Goal: Task Accomplishment & Management: Manage account settings

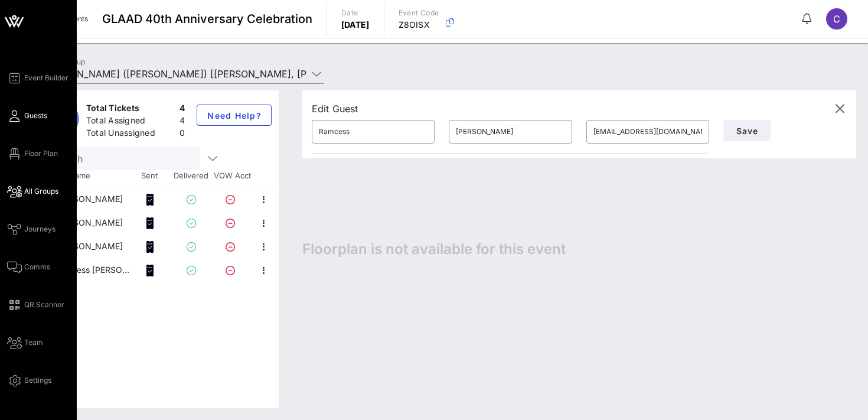
click at [17, 117] on icon at bounding box center [14, 116] width 15 height 2
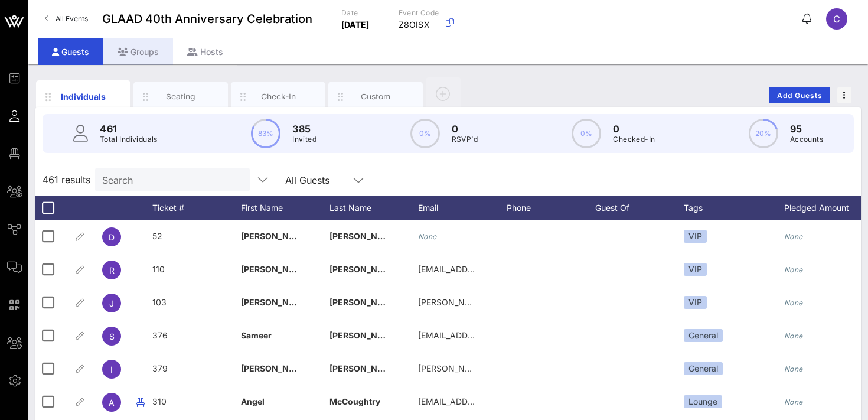
click at [140, 50] on div "Groups" at bounding box center [138, 51] width 70 height 27
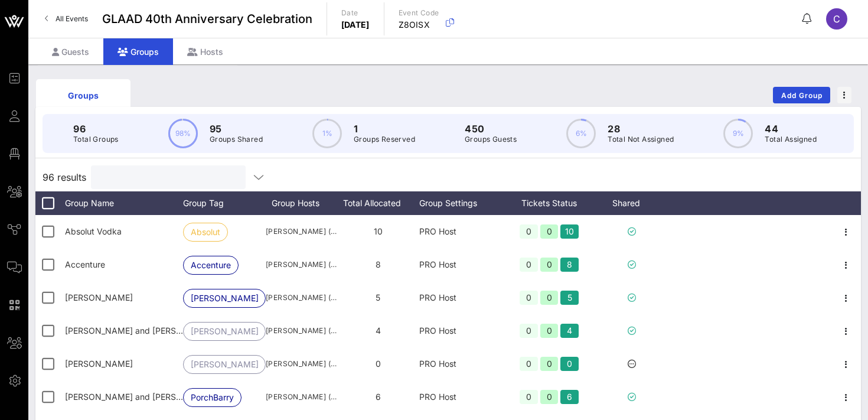
click at [156, 179] on input "text" at bounding box center [167, 176] width 138 height 15
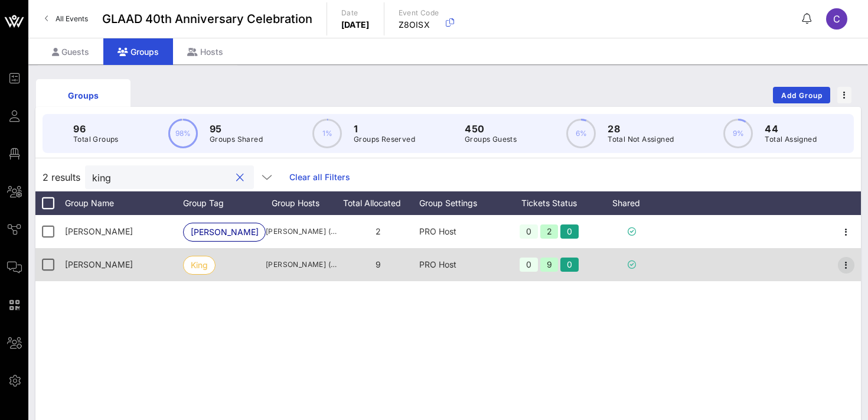
type input "king"
click at [848, 259] on icon "button" at bounding box center [846, 265] width 14 height 14
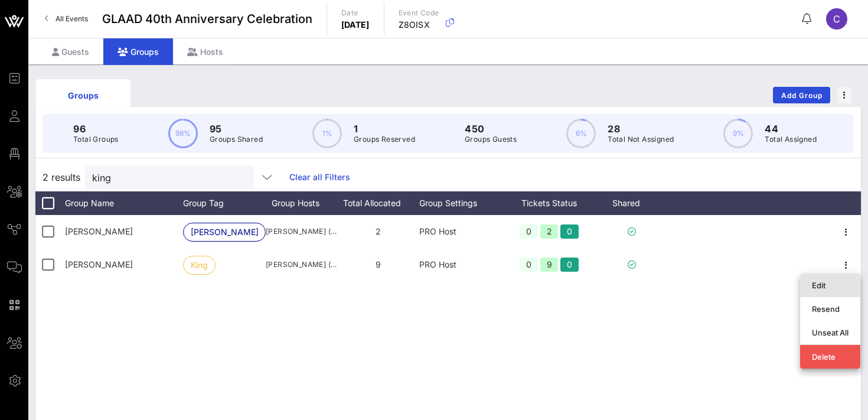
click at [821, 285] on div "Edit" at bounding box center [830, 284] width 37 height 9
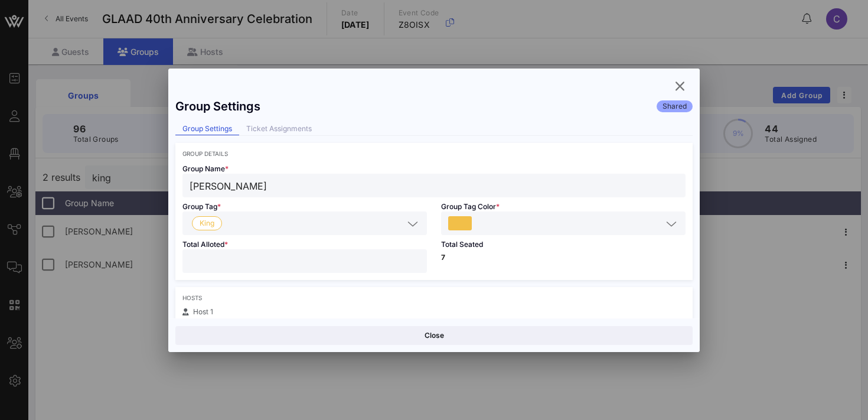
type input "**"
click at [414, 259] on input "**" at bounding box center [305, 260] width 230 height 15
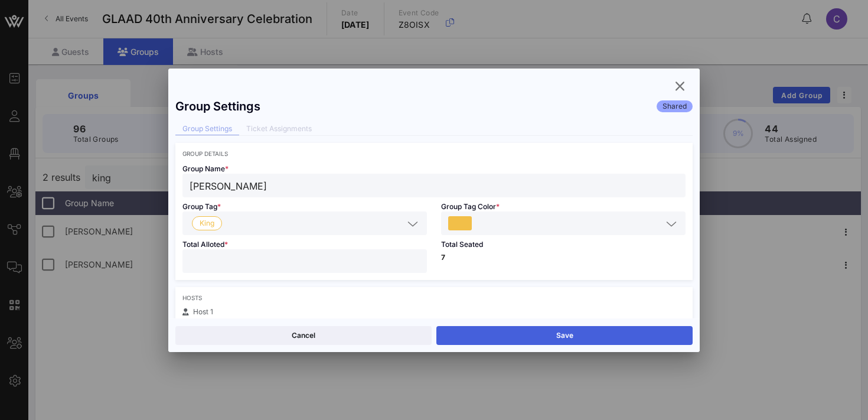
click at [500, 332] on button "Save" at bounding box center [564, 335] width 256 height 19
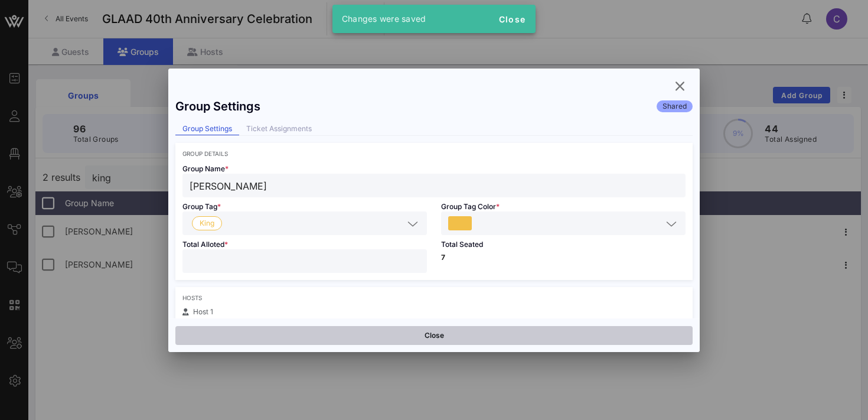
click at [448, 337] on button "Close" at bounding box center [433, 335] width 517 height 19
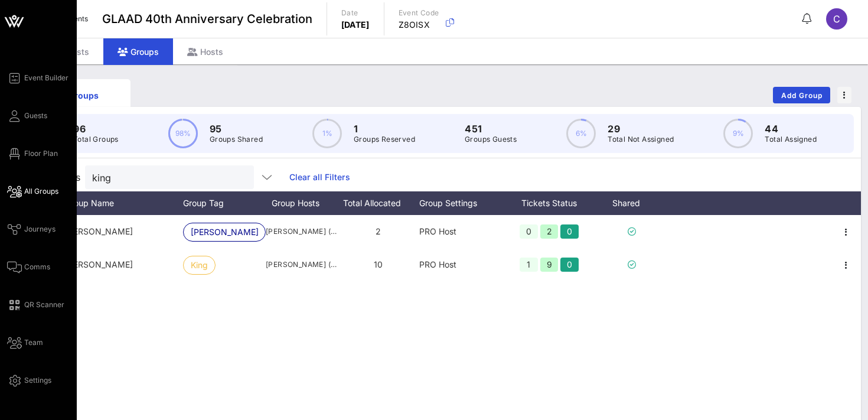
click at [43, 197] on link "All Groups" at bounding box center [32, 191] width 51 height 14
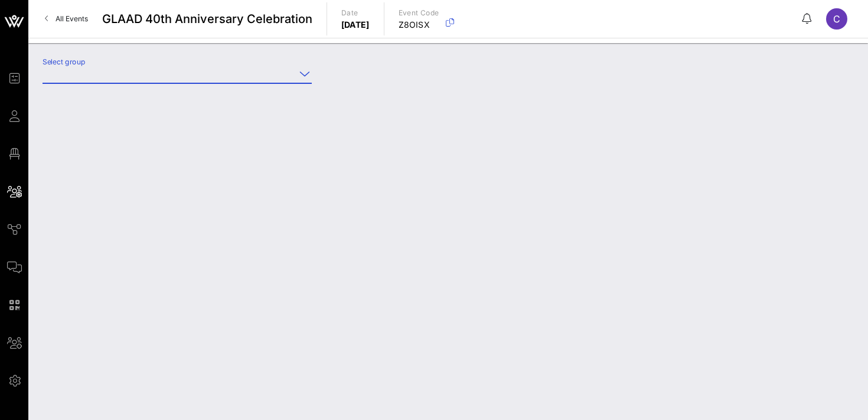
click at [168, 76] on input "Select group" at bounding box center [169, 73] width 253 height 19
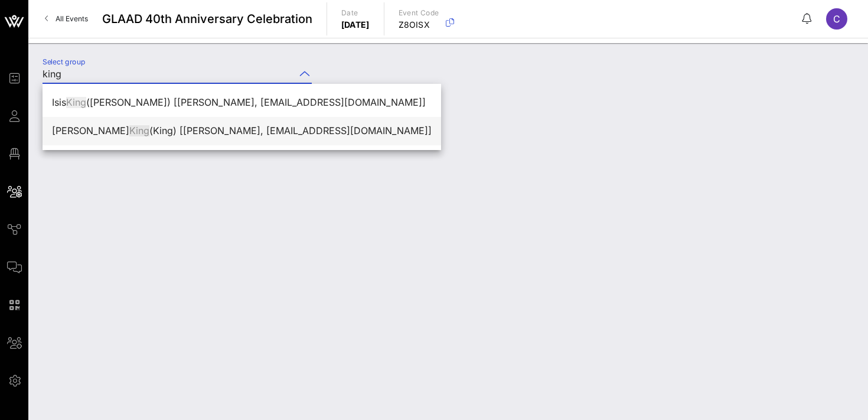
click at [208, 137] on div "[PERSON_NAME] ([PERSON_NAME]) [[PERSON_NAME], [EMAIL_ADDRESS][DOMAIN_NAME]]" at bounding box center [242, 130] width 380 height 25
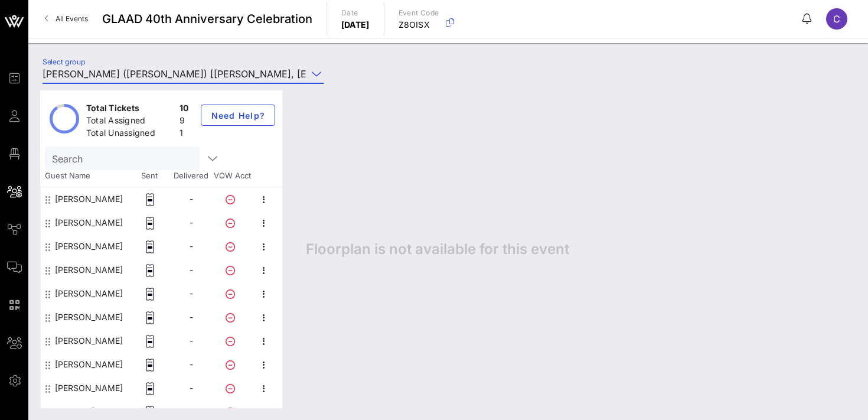
scroll to position [15, 0]
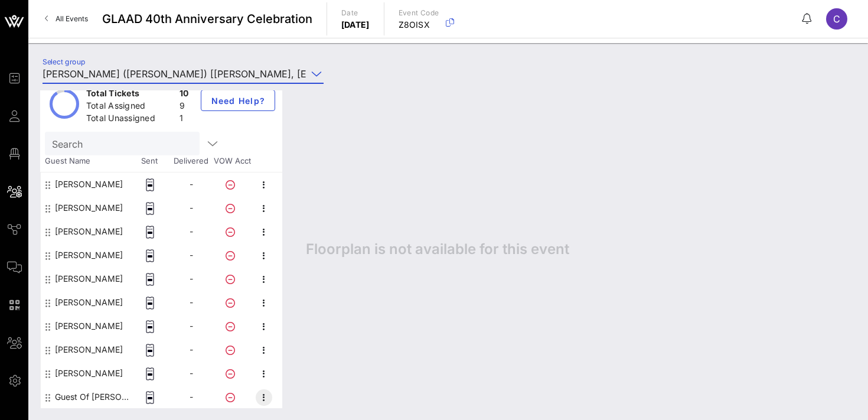
type input "[PERSON_NAME] ([PERSON_NAME]) [[PERSON_NAME], [EMAIL_ADDRESS][DOMAIN_NAME]]"
click at [266, 400] on icon "button" at bounding box center [264, 397] width 14 height 14
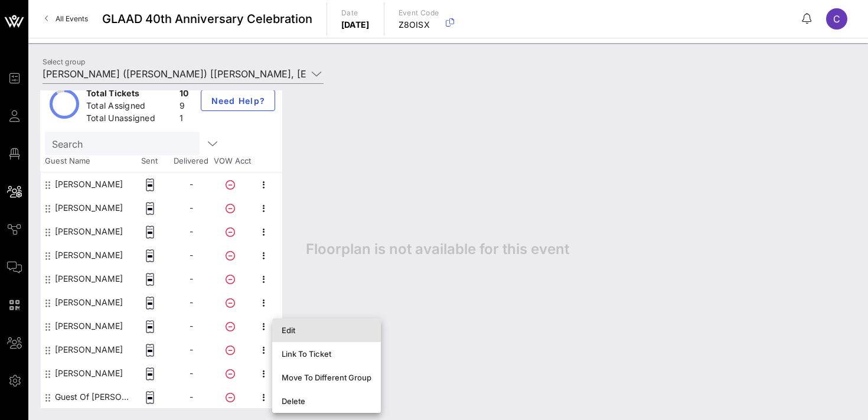
click at [306, 331] on div "Edit" at bounding box center [327, 329] width 90 height 9
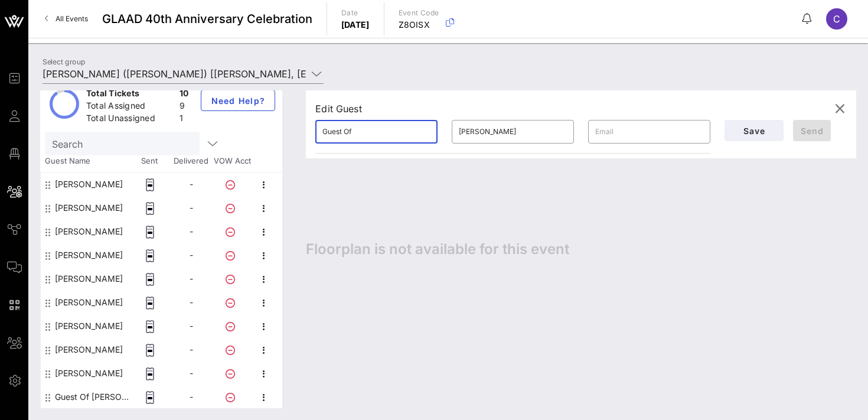
click at [363, 137] on input "Guest Of" at bounding box center [376, 131] width 108 height 19
paste input "[PERSON_NAME]"
type input "[PERSON_NAME]"
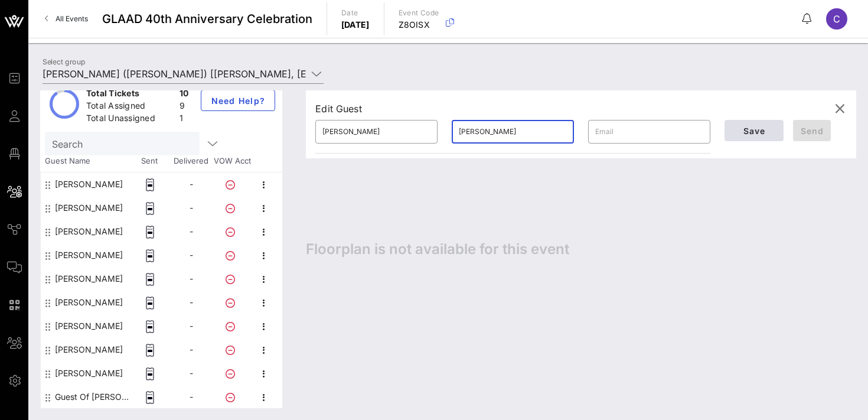
type input "[PERSON_NAME]"
click at [763, 127] on span "Save" at bounding box center [754, 131] width 40 height 10
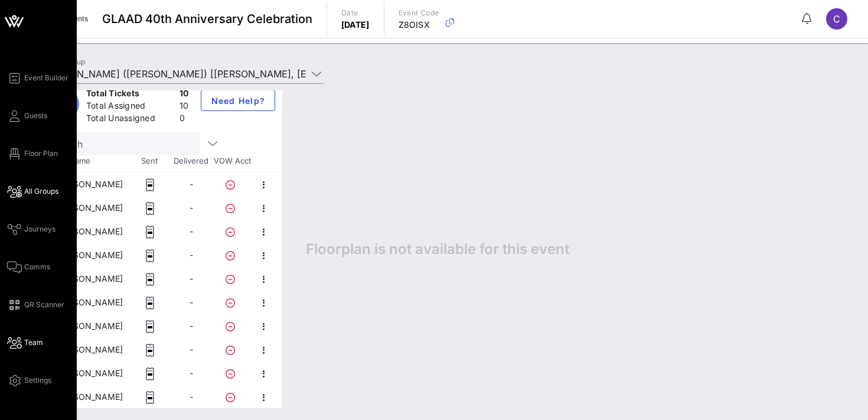
click at [33, 345] on span "Team" at bounding box center [33, 342] width 19 height 11
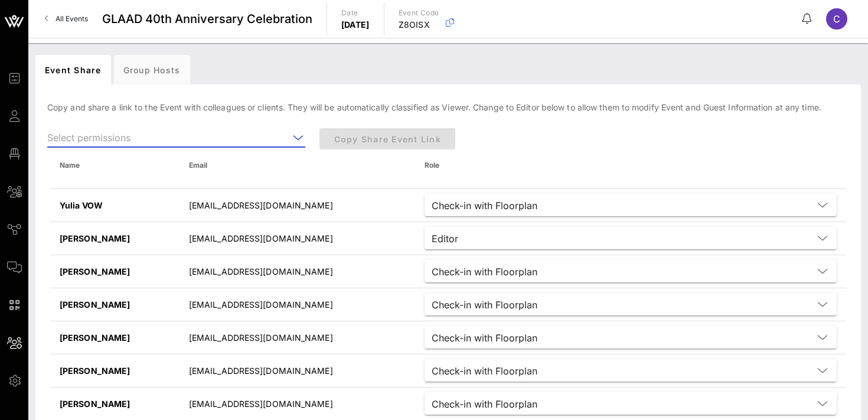
click at [271, 144] on input "text" at bounding box center [167, 137] width 241 height 19
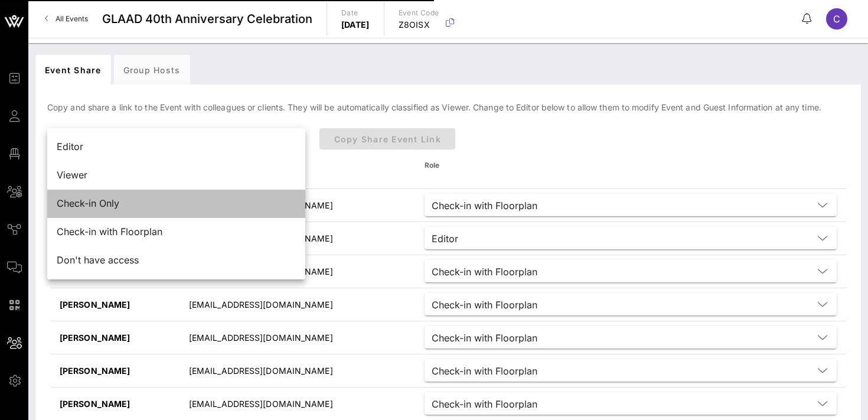
click at [214, 201] on div "Check-in Only" at bounding box center [176, 203] width 239 height 11
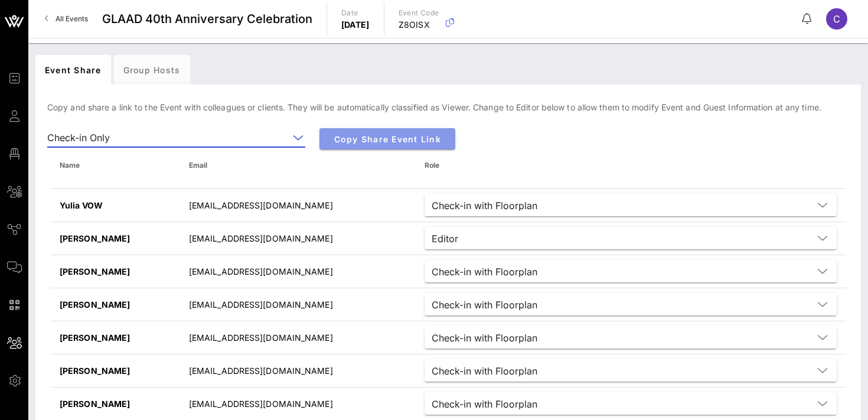
click at [384, 137] on span "Copy Share Event Link" at bounding box center [387, 139] width 117 height 10
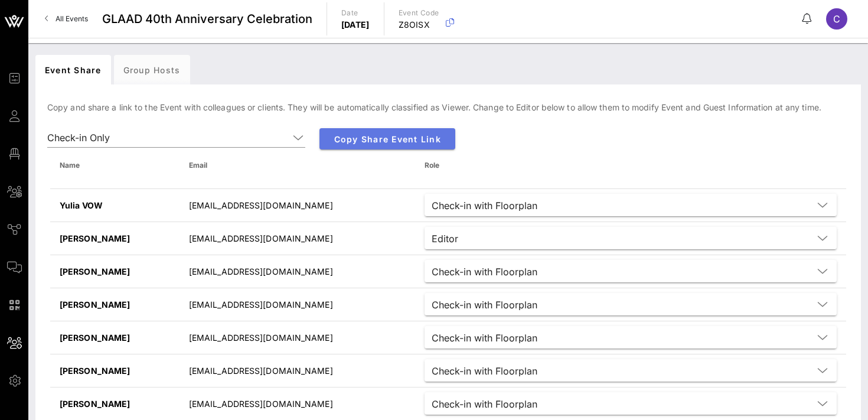
click at [351, 146] on button "Copy Share Event Link" at bounding box center [387, 138] width 136 height 21
